Goal: Task Accomplishment & Management: Use online tool/utility

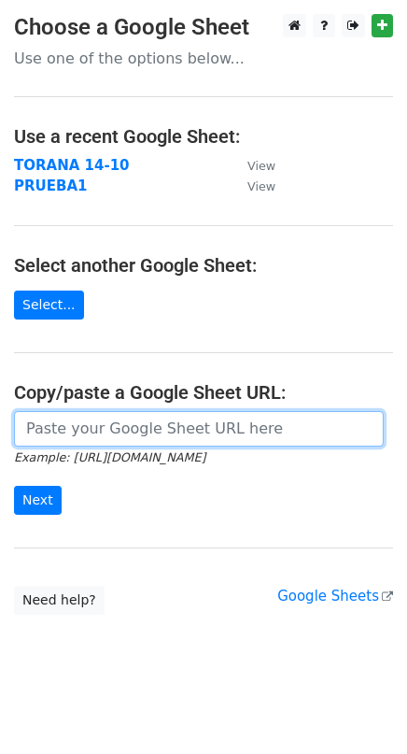
click at [105, 428] on input "url" at bounding box center [199, 428] width 370 height 35
paste input "[URL][DOMAIN_NAME]"
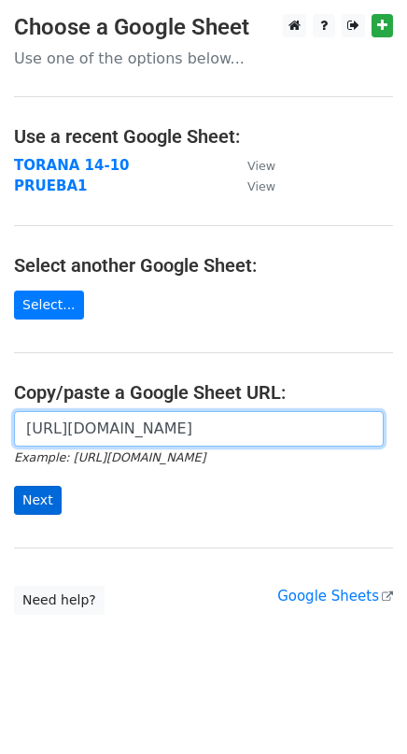
type input "[URL][DOMAIN_NAME]"
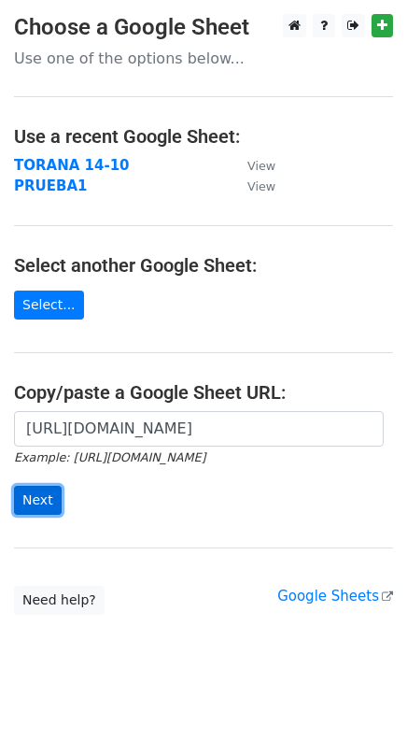
click at [34, 487] on input "Next" at bounding box center [38, 500] width 48 height 29
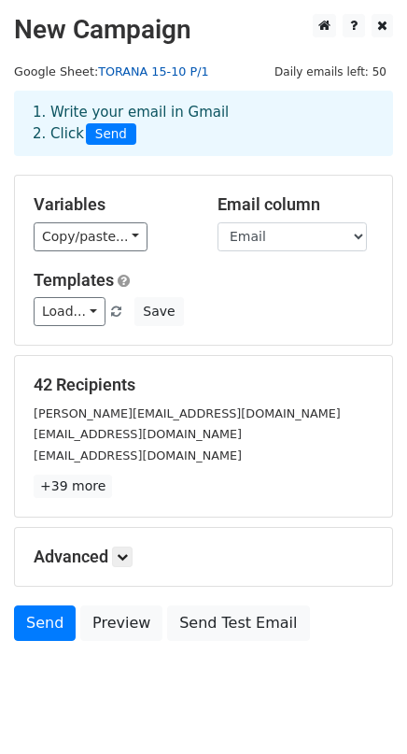
click at [126, 70] on link "TORANA 15-10 P/1" at bounding box center [153, 71] width 110 height 14
click at [311, 380] on h5 "42 Recipients" at bounding box center [204, 384] width 340 height 21
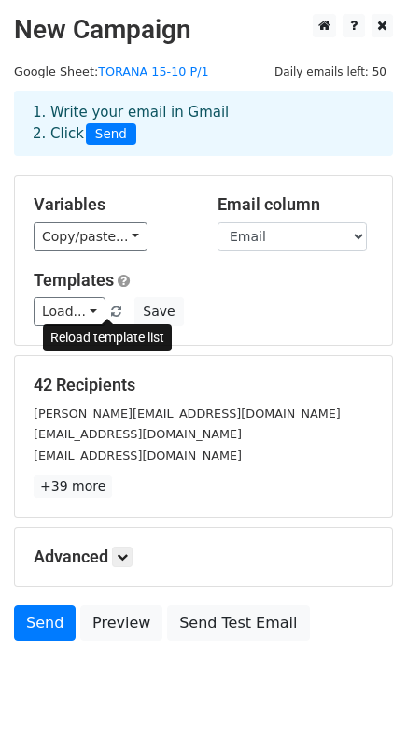
click at [111, 308] on span at bounding box center [116, 312] width 10 height 12
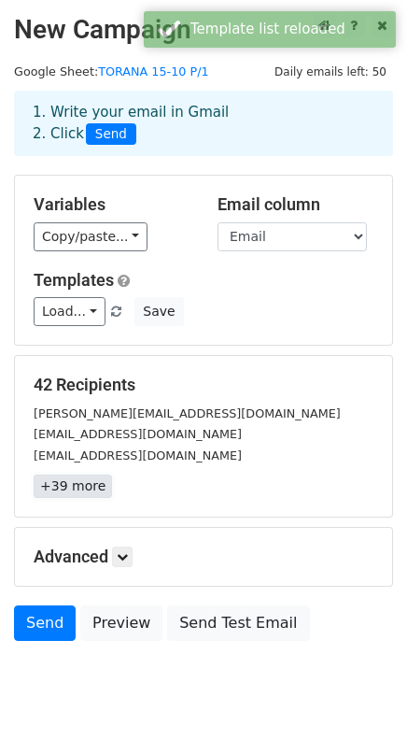
click at [57, 482] on link "+39 more" at bounding box center [73, 485] width 78 height 23
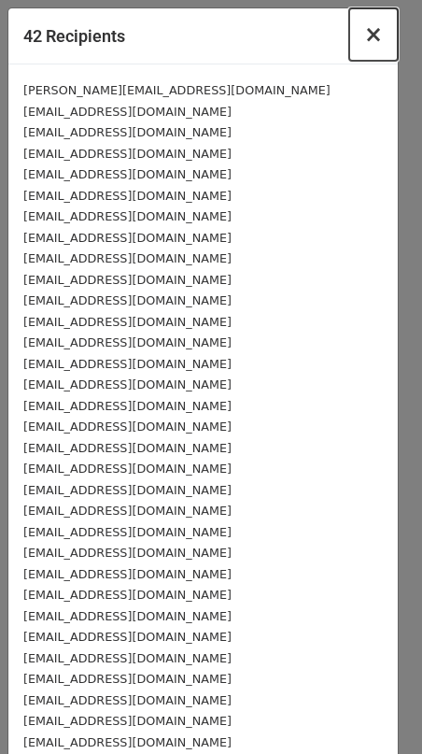
click at [364, 39] on span "×" at bounding box center [373, 34] width 19 height 26
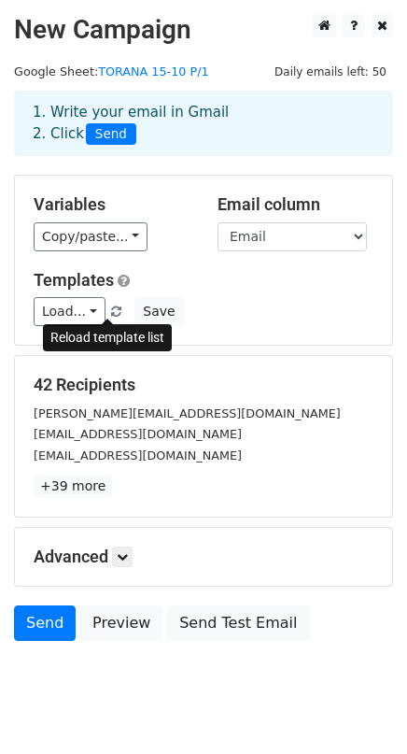
click at [109, 304] on link at bounding box center [117, 311] width 16 height 14
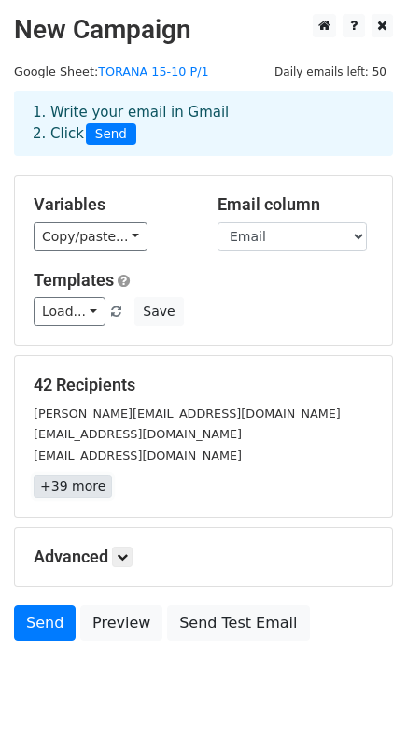
click at [84, 488] on link "+39 more" at bounding box center [73, 485] width 78 height 23
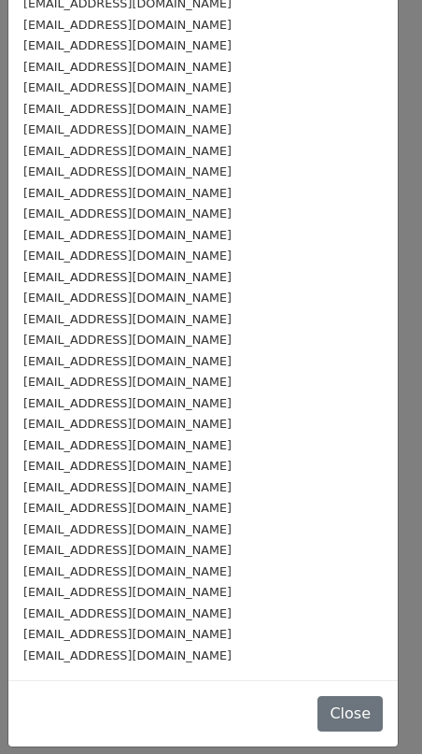
scroll to position [193, 0]
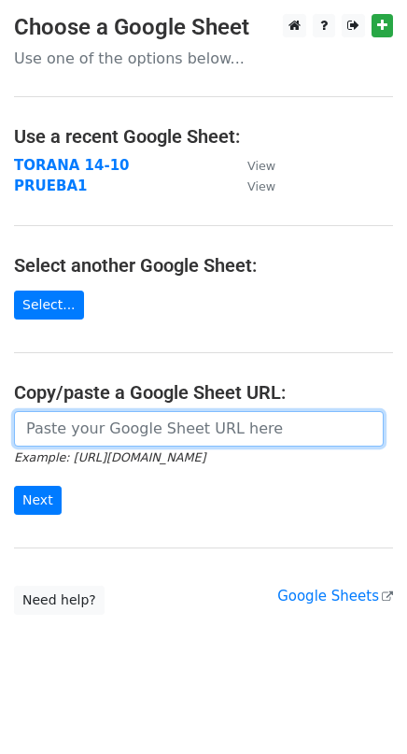
click at [114, 437] on input "url" at bounding box center [199, 428] width 370 height 35
paste input "[URL][DOMAIN_NAME]"
type input "[URL][DOMAIN_NAME]"
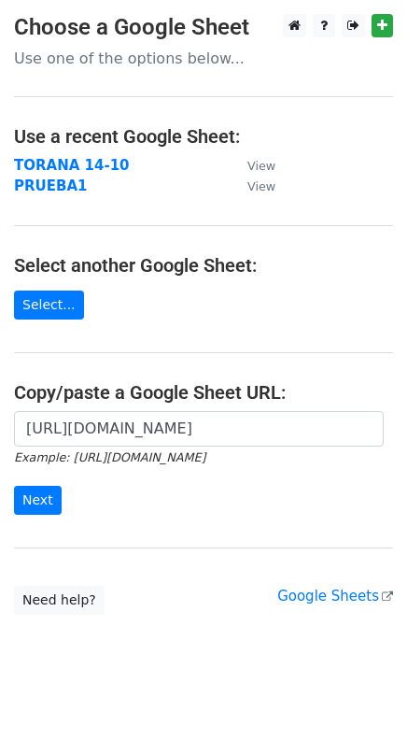
scroll to position [0, 0]
click at [46, 501] on input "Next" at bounding box center [38, 500] width 48 height 29
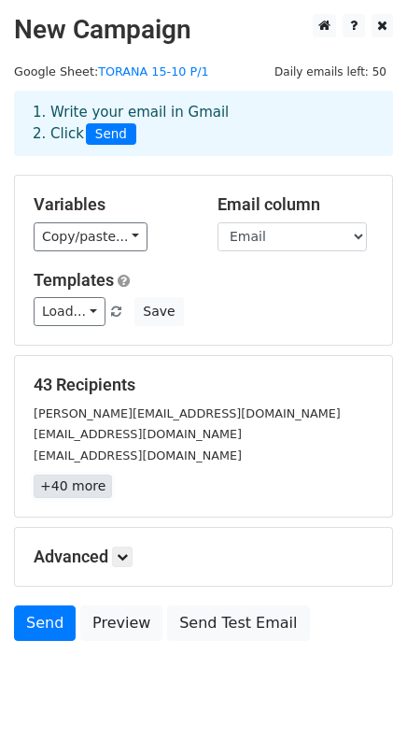
click at [76, 493] on link "+40 more" at bounding box center [73, 485] width 78 height 23
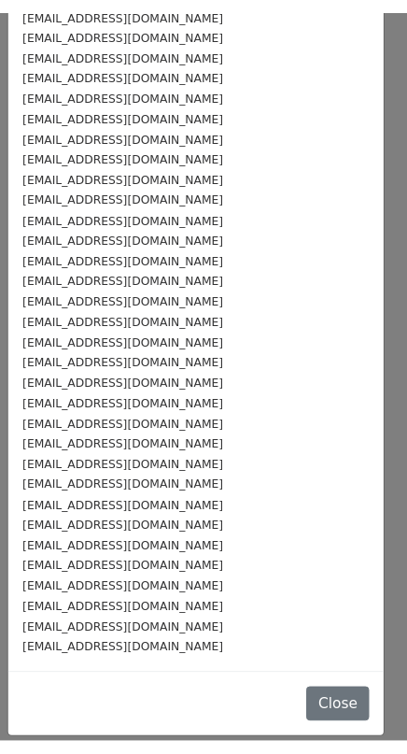
scroll to position [317, 0]
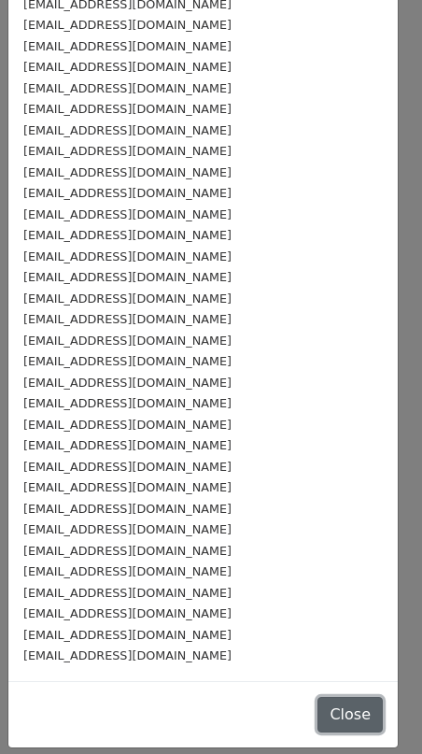
click at [317, 709] on button "Close" at bounding box center [349, 714] width 65 height 35
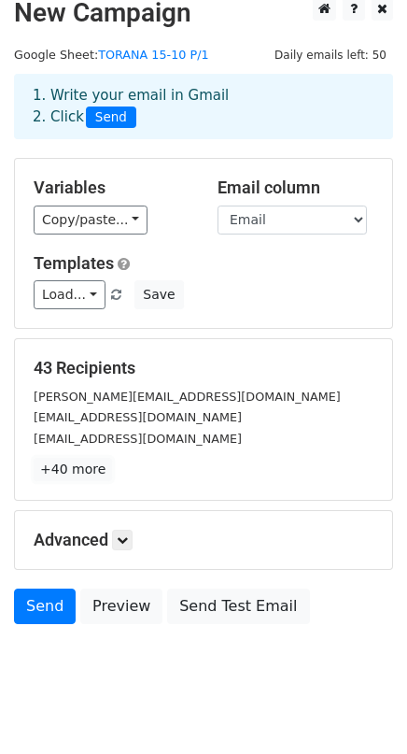
scroll to position [45, 0]
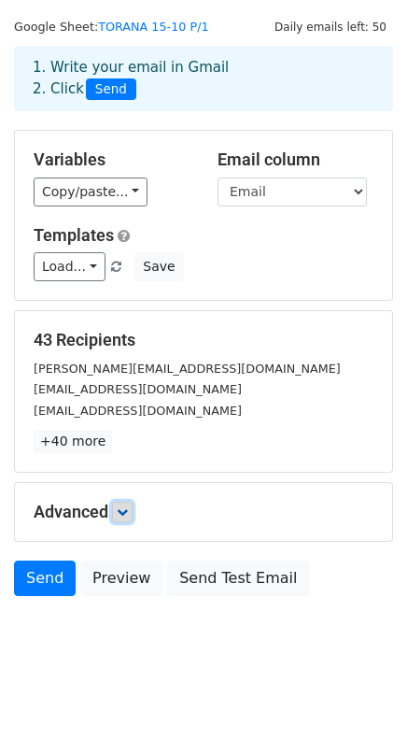
click at [123, 511] on icon at bounding box center [122, 511] width 11 height 11
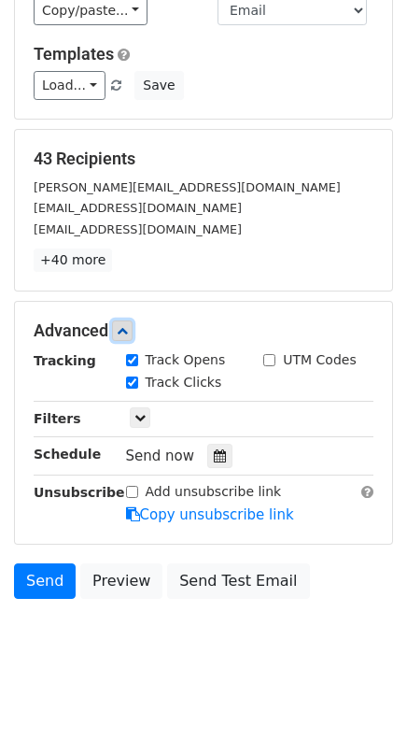
scroll to position [227, 0]
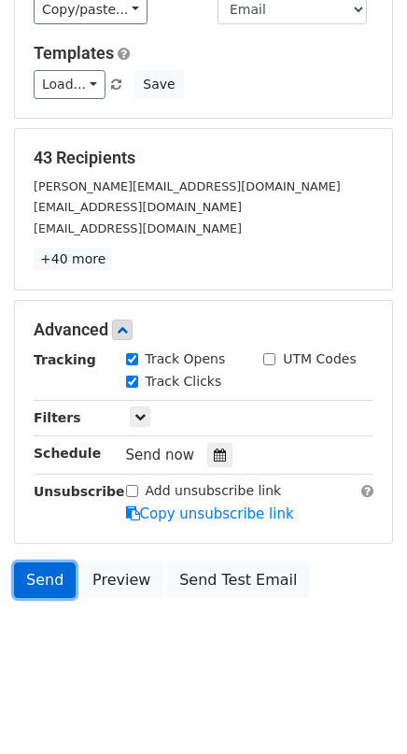
click at [37, 570] on link "Send" at bounding box center [45, 579] width 62 height 35
